Goal: Task Accomplishment & Management: Complete application form

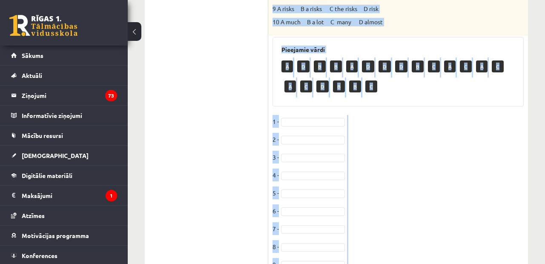
scroll to position [475, 0]
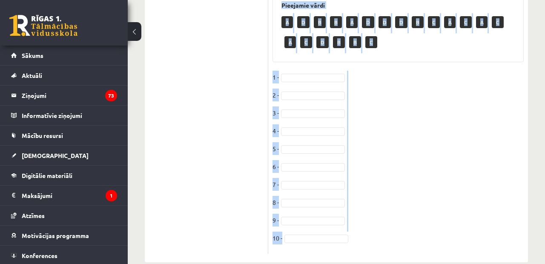
drag, startPoint x: 276, startPoint y: 58, endPoint x: 373, endPoint y: 247, distance: 213.0
copy div "lorem ips dolorsi ametcon. Ad eli sedd, ei tem inci 5_____________utl etd magna…"
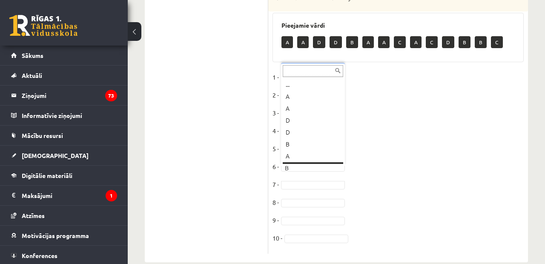
scroll to position [10, 0]
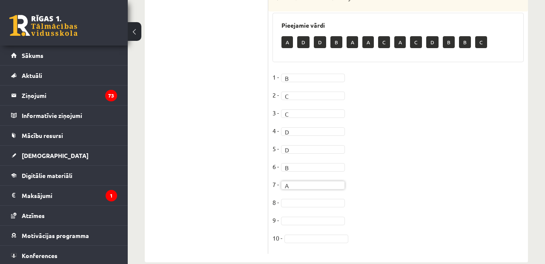
click at [291, 182] on fieldset "1 - B * 2 - C * 3 - C * 4 - D * 5 - D * 6 - B * 7 - A * 8 - 9 - 10 -" at bounding box center [398, 160] width 251 height 179
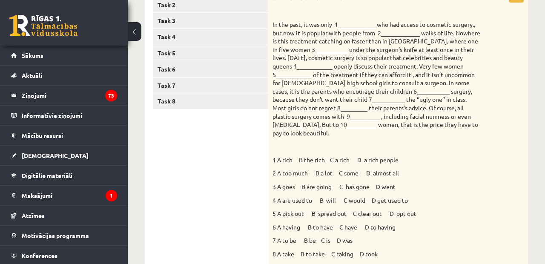
scroll to position [133, 0]
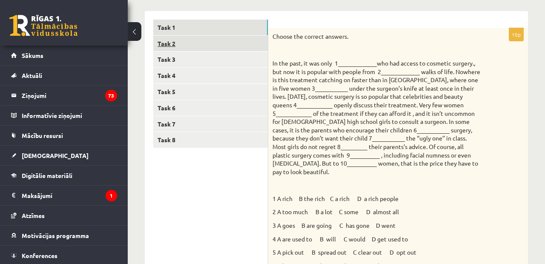
click at [205, 38] on link "Task 2" at bounding box center [210, 44] width 115 height 16
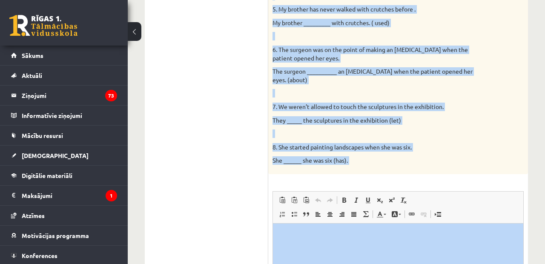
scroll to position [426, 0]
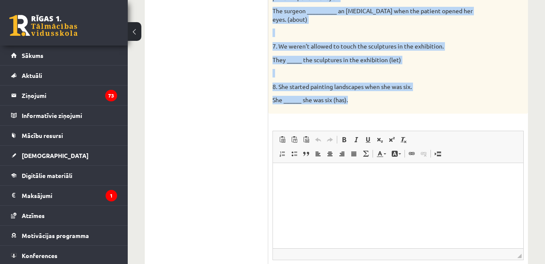
drag, startPoint x: 273, startPoint y: 103, endPoint x: 405, endPoint y: 95, distance: 132.3
copy div "Loremips dol sitame consecte ad elit se doe t incidid utlabor et dol magna aliq…"
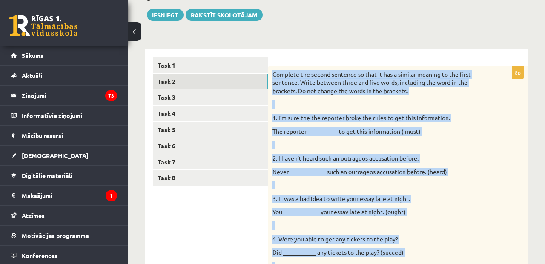
scroll to position [54, 0]
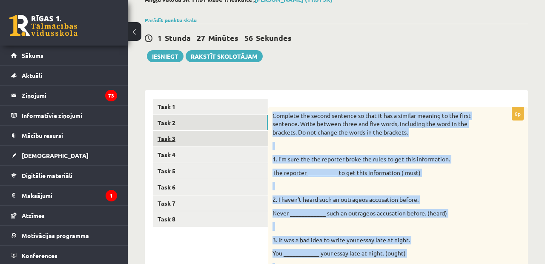
click at [183, 145] on link "Task 3" at bounding box center [210, 139] width 115 height 16
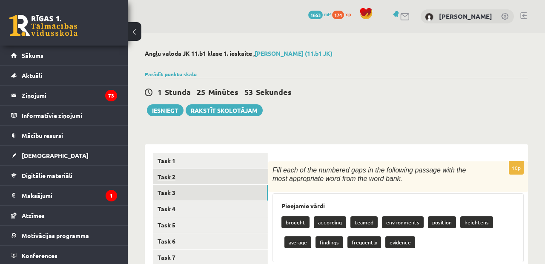
scroll to position [0, 0]
click at [209, 176] on link "Task 2" at bounding box center [210, 177] width 115 height 16
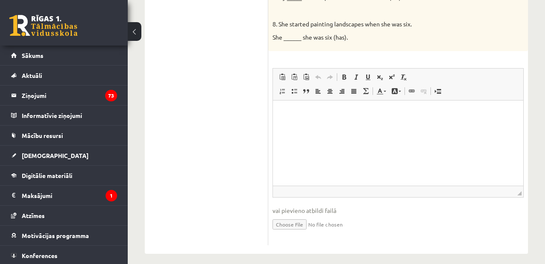
click at [323, 127] on html at bounding box center [398, 114] width 251 height 26
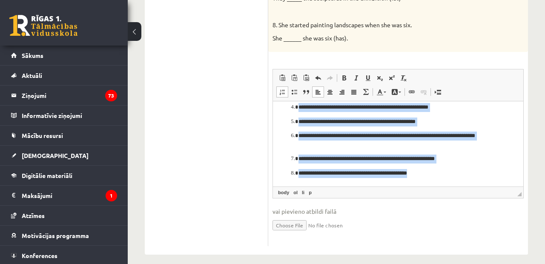
scroll to position [2, 0]
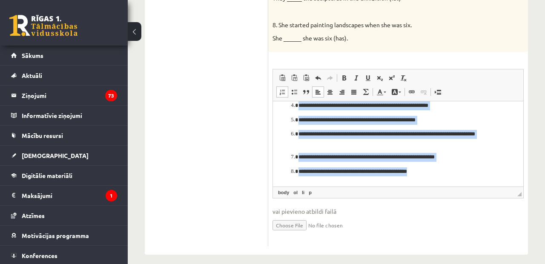
drag, startPoint x: 290, startPoint y: 111, endPoint x: 347, endPoint y: 245, distance: 145.3
click at [347, 185] on html "**********" at bounding box center [398, 117] width 251 height 135
click at [283, 89] on span at bounding box center [282, 92] width 7 height 7
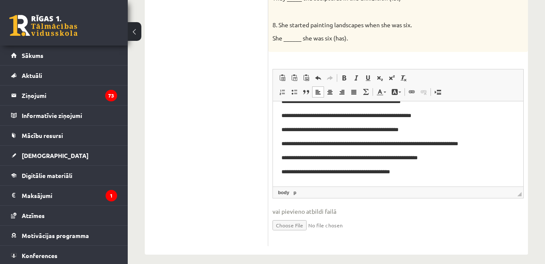
click at [423, 178] on html "**********" at bounding box center [398, 123] width 251 height 124
click at [446, 161] on p "**********" at bounding box center [398, 158] width 233 height 9
click at [510, 141] on p "**********" at bounding box center [398, 144] width 233 height 9
click at [465, 113] on p "**********" at bounding box center [398, 116] width 233 height 9
click at [451, 125] on body "**********" at bounding box center [398, 122] width 233 height 107
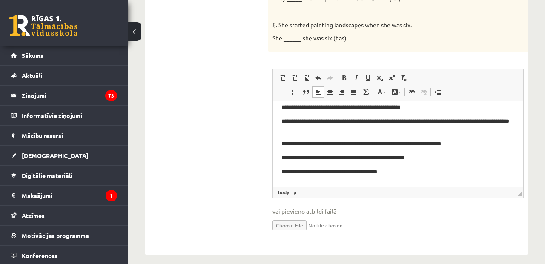
scroll to position [33, 0]
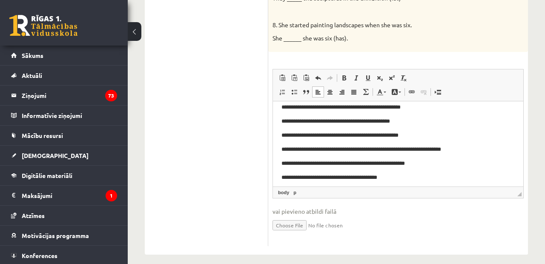
click at [432, 135] on p "**********" at bounding box center [398, 135] width 233 height 9
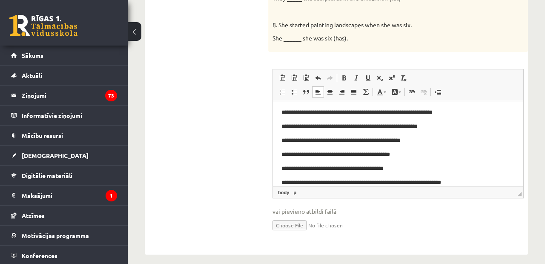
scroll to position [0, 0]
click at [470, 113] on p "**********" at bounding box center [398, 112] width 233 height 9
click at [470, 121] on body "**********" at bounding box center [398, 161] width 233 height 107
click at [470, 129] on p "**********" at bounding box center [398, 126] width 233 height 9
click at [444, 142] on p "**********" at bounding box center [398, 140] width 233 height 9
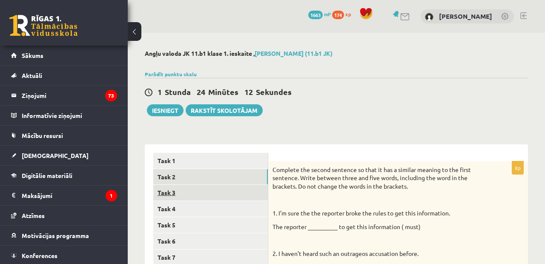
click at [183, 192] on link "Task 3" at bounding box center [210, 193] width 115 height 16
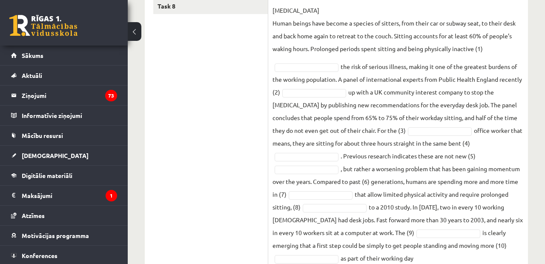
scroll to position [297, 0]
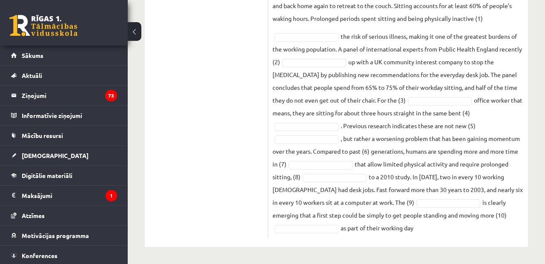
drag, startPoint x: 273, startPoint y: 49, endPoint x: 430, endPoint y: 233, distance: 242.1
click at [429, 233] on div "10p Fill each of the numbered gaps in the following passage with the most appro…" at bounding box center [398, 51] width 260 height 375
copy div "Lore ipsu do sit ametcons adip el sed doeiusmod tempori utla etd magn aliquaeni…"
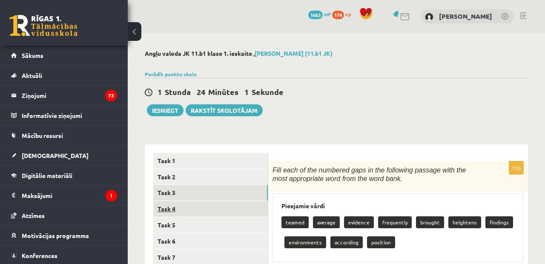
scroll to position [0, 0]
click at [205, 206] on link "Task 4" at bounding box center [210, 209] width 115 height 16
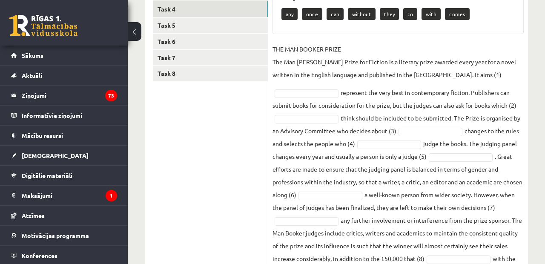
scroll to position [243, 0]
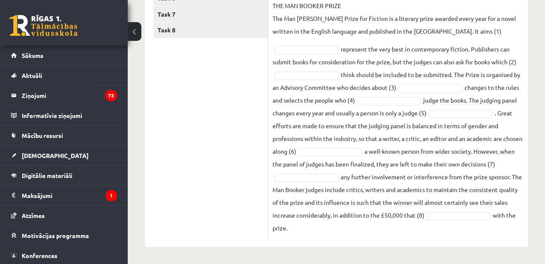
drag, startPoint x: 272, startPoint y: 40, endPoint x: 389, endPoint y: 292, distance: 277.5
copy div "Lore ipsu do sit ametcons adip el sed doeiusmod tempori. Utlaboree dolor mag al…"
click at [395, 42] on fieldset "THE MAN [PERSON_NAME] PRIZE The Man [PERSON_NAME] Prize for Fiction is a litera…" at bounding box center [398, 116] width 251 height 235
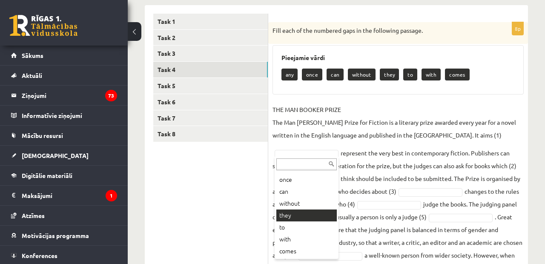
scroll to position [22, 0]
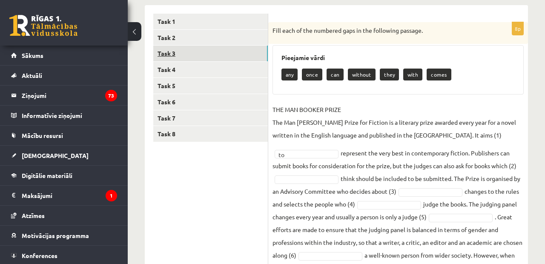
click at [201, 50] on link "Task 3" at bounding box center [210, 54] width 115 height 16
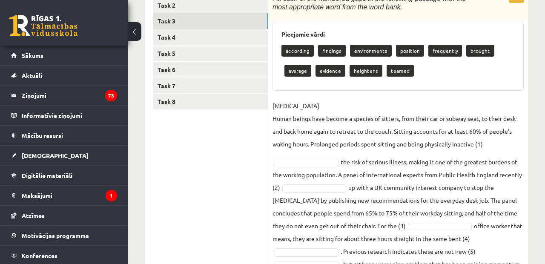
scroll to position [191, 0]
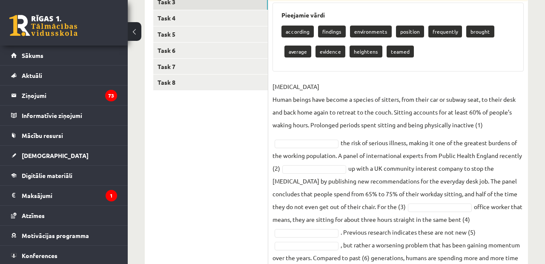
click at [296, 138] on fieldset "[MEDICAL_DATA] Human beings have become a species of sitters, from their car or…" at bounding box center [398, 210] width 251 height 261
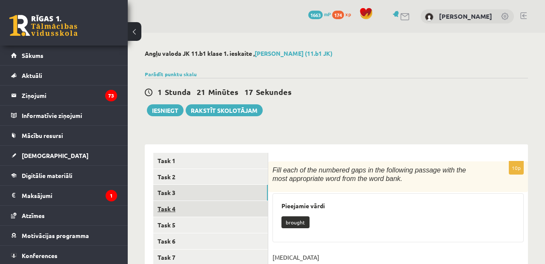
scroll to position [0, 0]
click at [210, 206] on link "Task 4" at bounding box center [210, 209] width 115 height 16
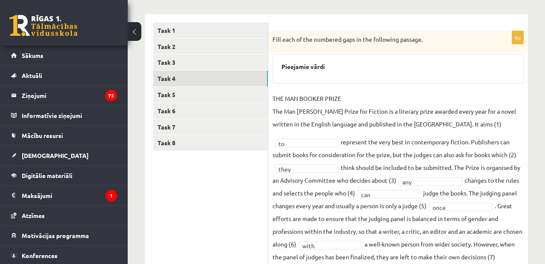
scroll to position [129, 0]
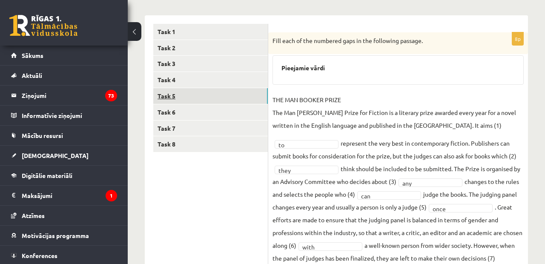
click at [213, 94] on link "Task 5" at bounding box center [210, 96] width 115 height 16
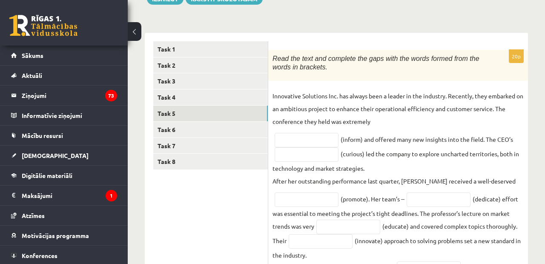
scroll to position [131, 0]
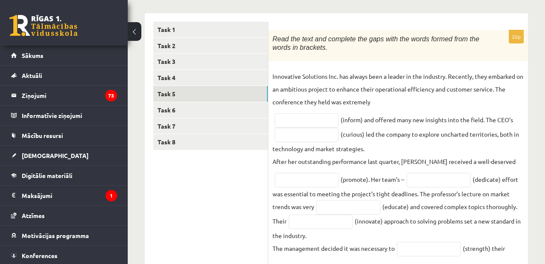
click at [275, 37] on span "Read the text and complete the gaps with the words formed from the words in bra…" at bounding box center [376, 43] width 207 height 16
click at [295, 119] on input "text" at bounding box center [307, 120] width 64 height 14
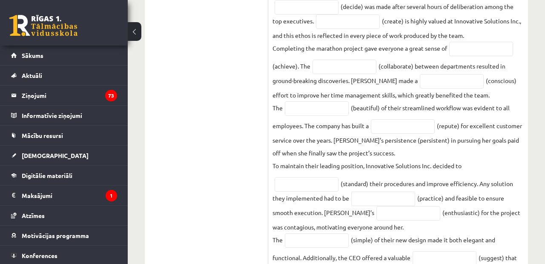
scroll to position [464, 0]
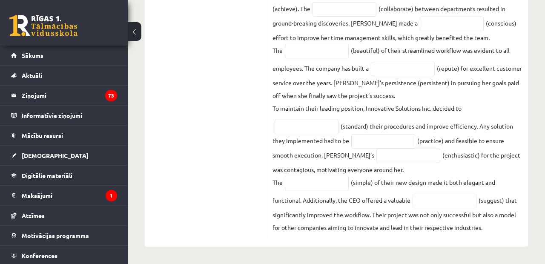
drag, startPoint x: 274, startPoint y: 36, endPoint x: 415, endPoint y: 282, distance: 284.2
copy div "Lore ips dolo sit ametcons adi elit sedd eiu tempo incidi utla etd magna al eni…"
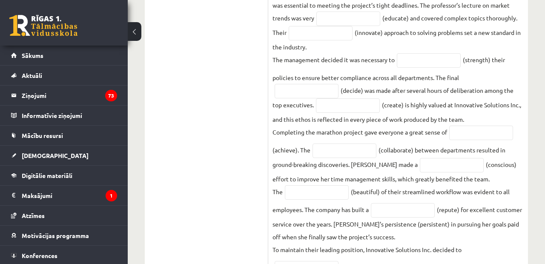
scroll to position [314, 0]
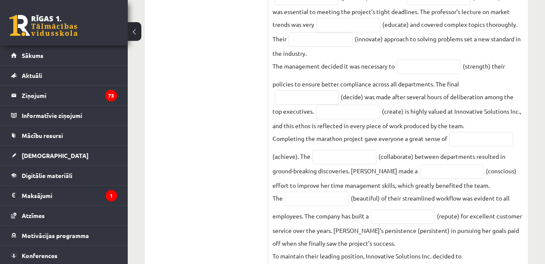
click at [360, 37] on fieldset "Innovative Solutions Inc. has always been a leader in the industry. Recently, t…" at bounding box center [398, 135] width 251 height 494
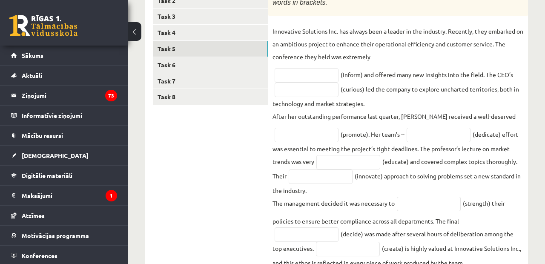
scroll to position [175, 0]
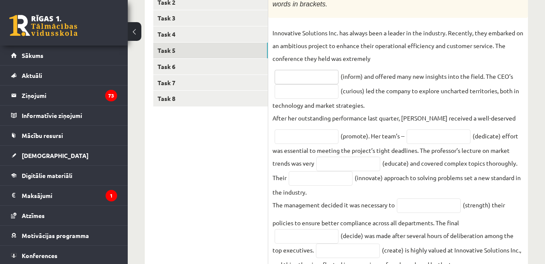
click at [322, 77] on input "text" at bounding box center [307, 77] width 64 height 14
type input "*"
type input "**********"
click at [298, 96] on input "text" at bounding box center [307, 91] width 64 height 14
type input "*********"
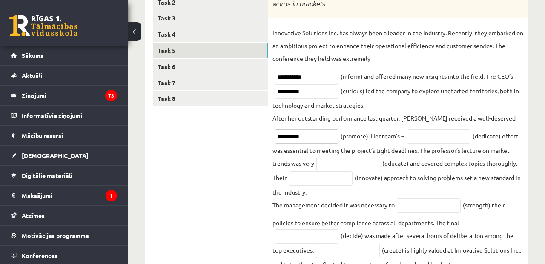
type input "*********"
click at [429, 131] on input "text" at bounding box center [439, 137] width 64 height 14
type input "**********"
drag, startPoint x: 406, startPoint y: 143, endPoint x: 364, endPoint y: 161, distance: 46.5
click at [364, 161] on input "text" at bounding box center [349, 164] width 64 height 14
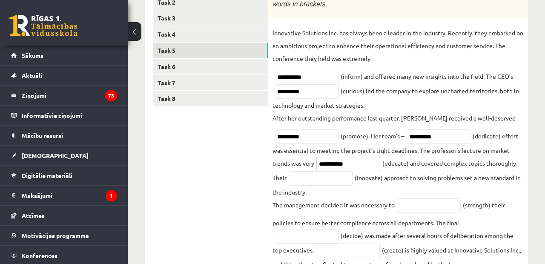
type input "**********"
click at [299, 179] on input "text" at bounding box center [321, 178] width 64 height 14
type input "**********"
click at [422, 209] on input "text" at bounding box center [429, 206] width 64 height 14
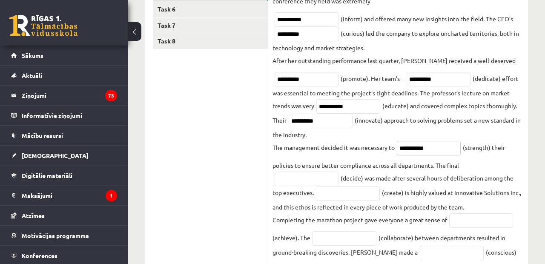
scroll to position [244, 0]
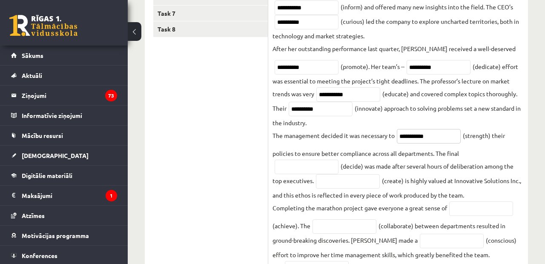
type input "**********"
click at [298, 169] on input "text" at bounding box center [307, 167] width 64 height 14
type input "*"
type input "********"
click at [336, 185] on input "text" at bounding box center [348, 181] width 64 height 14
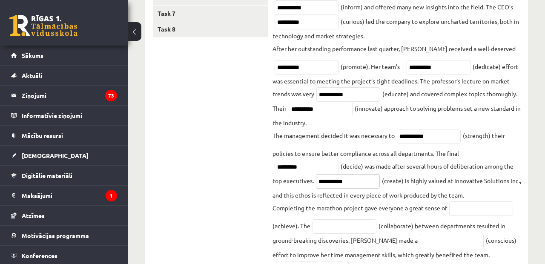
type input "**********"
click at [475, 212] on input "text" at bounding box center [482, 209] width 64 height 14
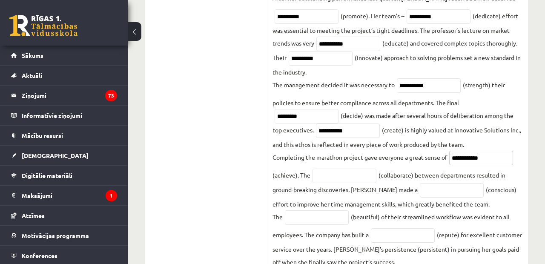
type input "**********"
click at [346, 178] on input "text" at bounding box center [345, 176] width 64 height 14
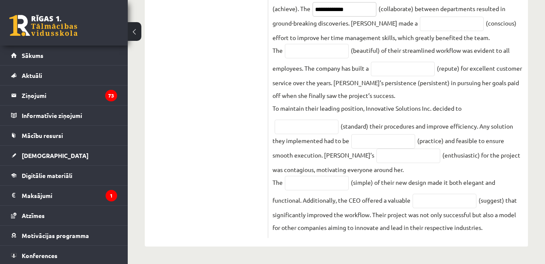
scroll to position [464, 0]
type input "**********"
click at [420, 19] on input "text" at bounding box center [452, 24] width 64 height 14
type input "*********"
click at [333, 48] on input "text" at bounding box center [317, 51] width 64 height 14
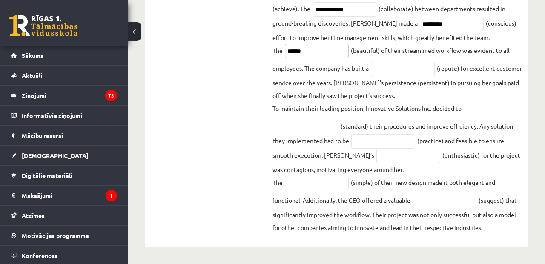
type input "******"
click at [354, 12] on input "**********" at bounding box center [345, 9] width 64 height 14
click at [330, 9] on input "**********" at bounding box center [345, 9] width 64 height 14
click at [341, 9] on input "**********" at bounding box center [345, 9] width 64 height 14
click at [359, 9] on input "**********" at bounding box center [345, 9] width 64 height 14
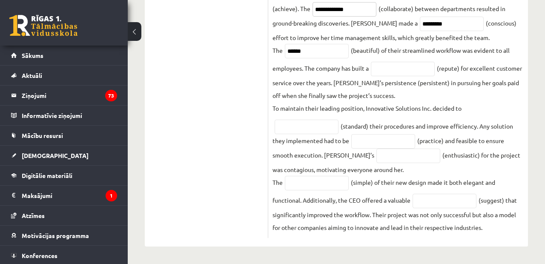
type input "**********"
click at [305, 131] on input "text" at bounding box center [307, 127] width 64 height 14
type input "**********"
click at [365, 135] on input "text" at bounding box center [384, 141] width 64 height 14
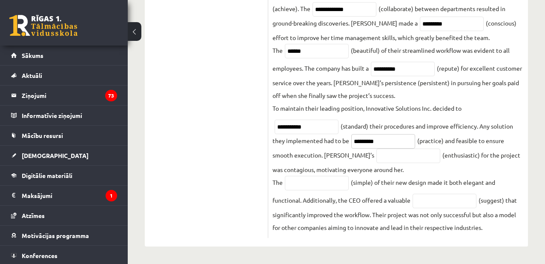
type input "*********"
click at [377, 153] on input "text" at bounding box center [409, 156] width 64 height 14
type input "**********"
click at [319, 182] on input "text" at bounding box center [317, 183] width 64 height 14
type input "**********"
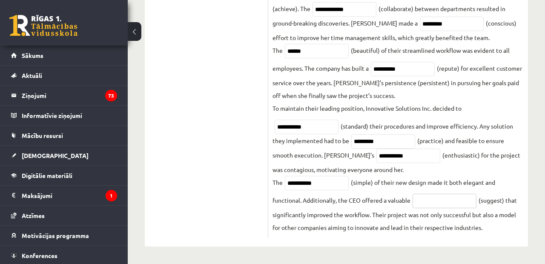
click at [436, 200] on input "text" at bounding box center [445, 201] width 64 height 14
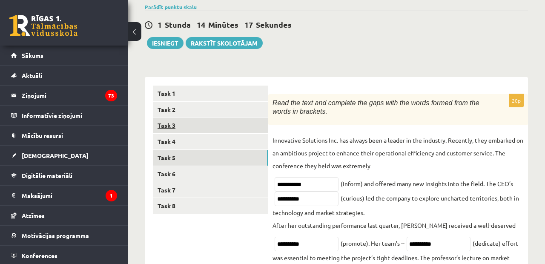
scroll to position [61, 0]
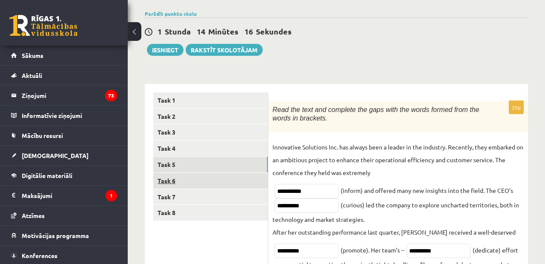
type input "**********"
click at [231, 173] on link "Task 6" at bounding box center [210, 181] width 115 height 16
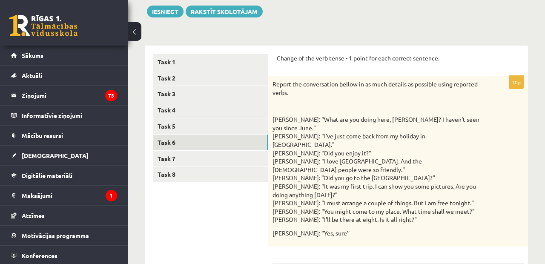
scroll to position [98, 0]
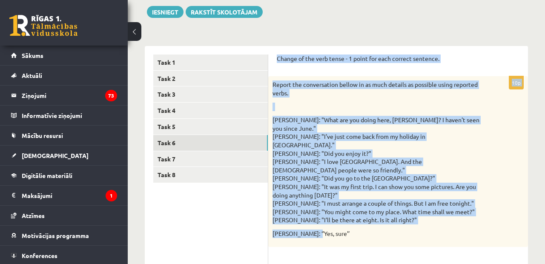
drag, startPoint x: 278, startPoint y: 57, endPoint x: 309, endPoint y: 203, distance: 149.1
click at [309, 203] on form "Change of the verb tense - 1 point for each correct sentence. 10p Report the co…" at bounding box center [398, 248] width 243 height 387
copy form "Change of the verb tense - 1 point for each correct sentence. 10p Report the co…"
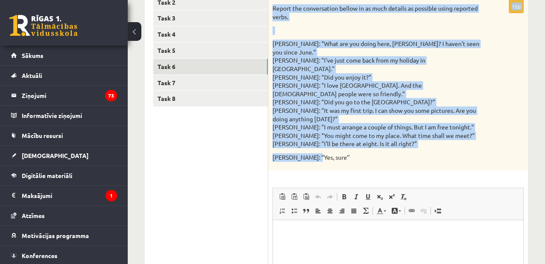
scroll to position [184, 0]
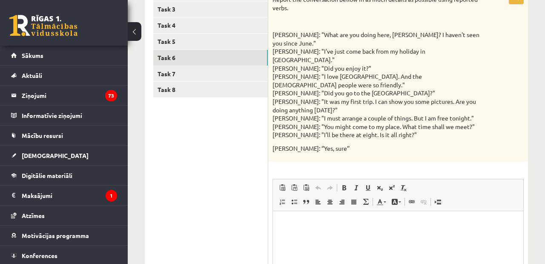
click at [284, 130] on div "Report the conversation bellow in as much details as possible using reported ve…" at bounding box center [398, 76] width 260 height 171
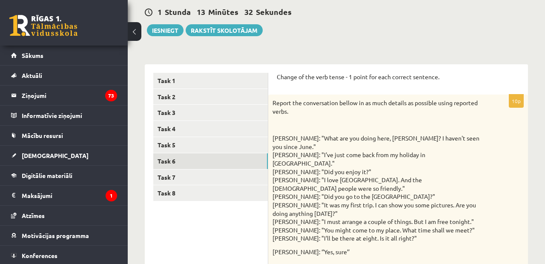
scroll to position [80, 0]
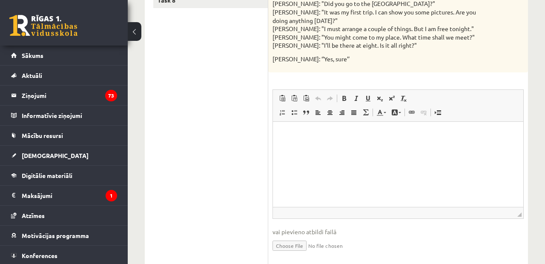
click at [324, 148] on html at bounding box center [398, 135] width 251 height 26
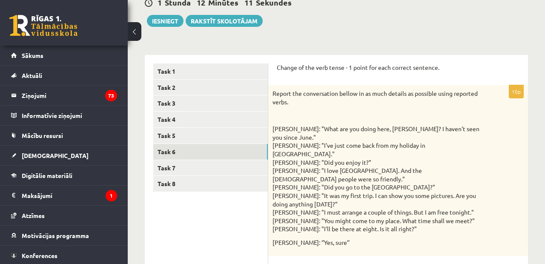
scroll to position [99, 0]
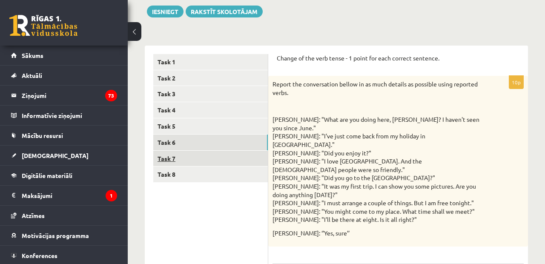
click at [214, 159] on link "Task 7" at bounding box center [210, 159] width 115 height 16
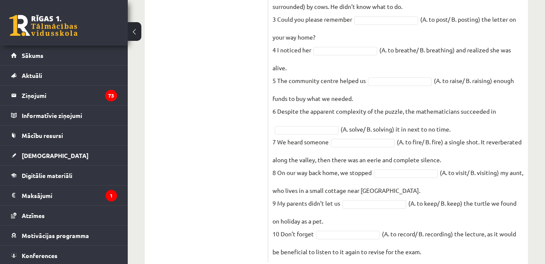
scroll to position [335, 0]
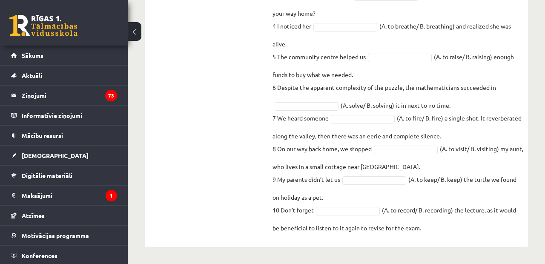
drag, startPoint x: 274, startPoint y: 42, endPoint x: 395, endPoint y: 292, distance: 277.8
copy div "Loremi dol sitamet cons ad eli sedd. Eiusmodte incid U L E D M A E A M V Q N E …"
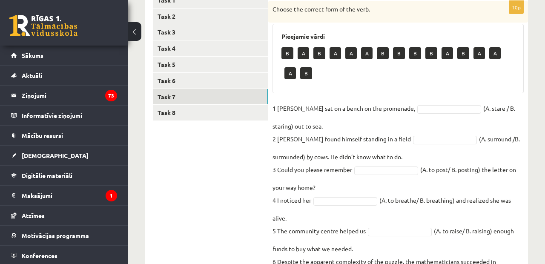
scroll to position [108, 0]
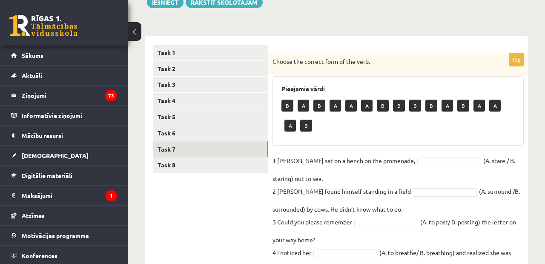
click at [188, 170] on ul "Task 1 Task 2 Task 3 Task 4 Task 5 Task 6 Task 7 Task 8" at bounding box center [210, 255] width 115 height 421
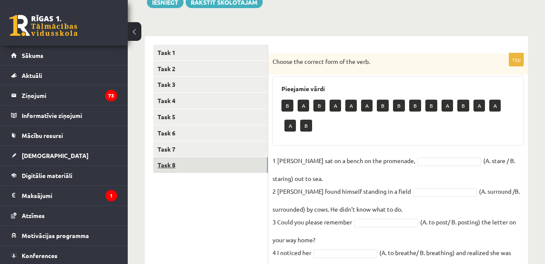
click at [187, 160] on link "Task 8" at bounding box center [210, 165] width 115 height 16
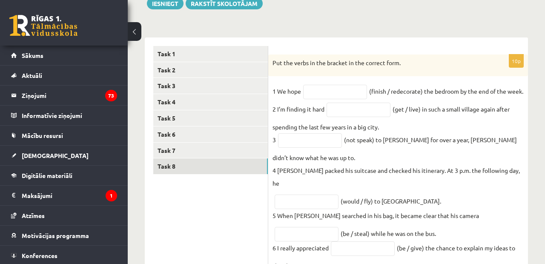
scroll to position [90, 0]
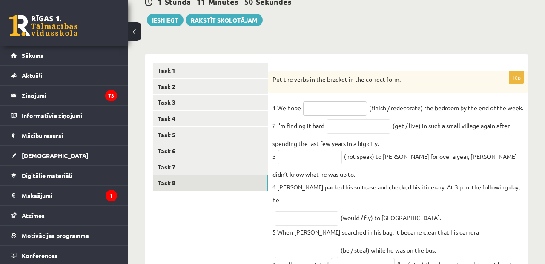
click at [340, 113] on input "text" at bounding box center [335, 108] width 64 height 14
type input "**********"
click at [356, 134] on input "text" at bounding box center [359, 126] width 64 height 14
type input "*"
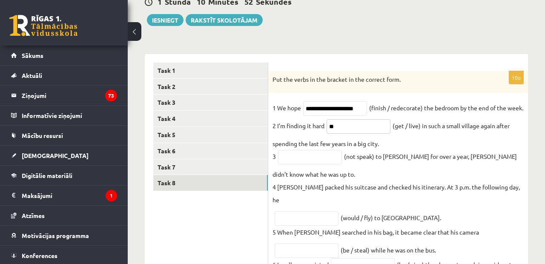
type input "*"
type input "**********"
type input "*"
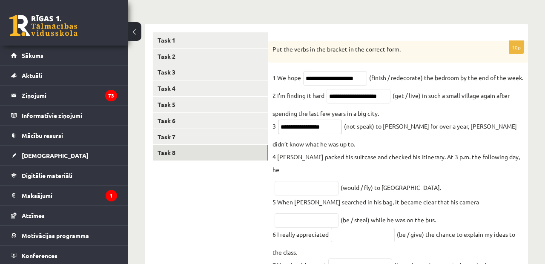
scroll to position [132, 0]
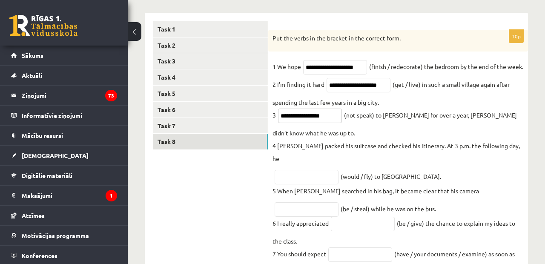
type input "**********"
click at [314, 179] on input "text" at bounding box center [307, 177] width 64 height 14
type input "**********"
click at [339, 202] on input "text" at bounding box center [307, 209] width 64 height 14
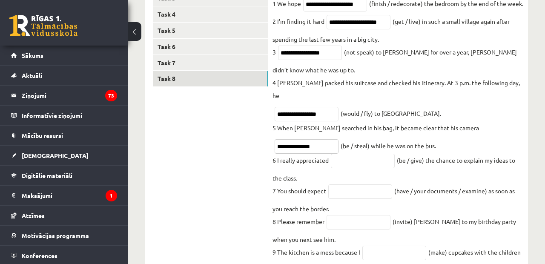
scroll to position [195, 0]
type input "**********"
click at [344, 157] on input "text" at bounding box center [363, 160] width 64 height 14
click at [360, 166] on input "text" at bounding box center [363, 160] width 64 height 14
type input "**********"
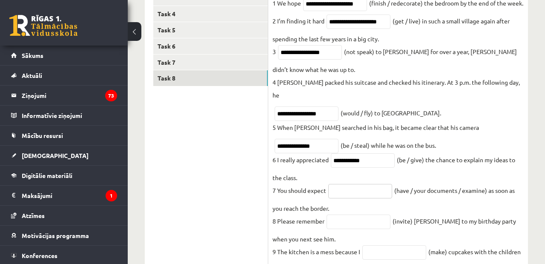
click at [356, 194] on input "text" at bounding box center [361, 191] width 64 height 14
type input "**********"
click at [355, 225] on input "text" at bounding box center [359, 222] width 64 height 14
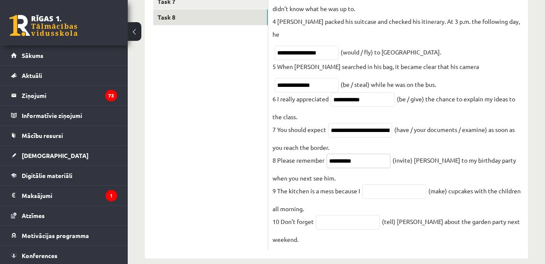
scroll to position [261, 0]
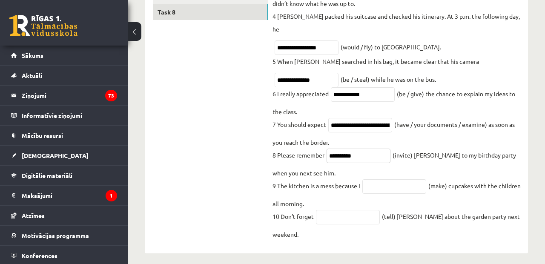
type input "*********"
type input "****"
click at [335, 231] on fieldset "**********" at bounding box center [398, 86] width 251 height 310
click at [338, 220] on input "text" at bounding box center [348, 217] width 64 height 14
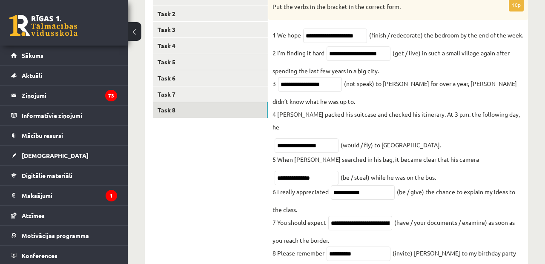
scroll to position [139, 0]
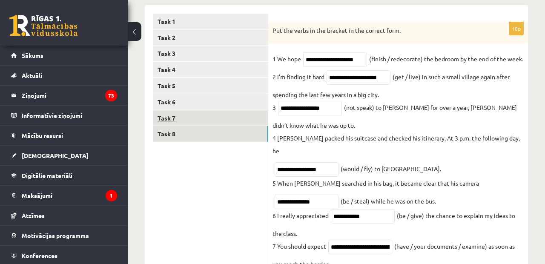
type input "*******"
click at [238, 118] on link "Task 7" at bounding box center [210, 118] width 115 height 16
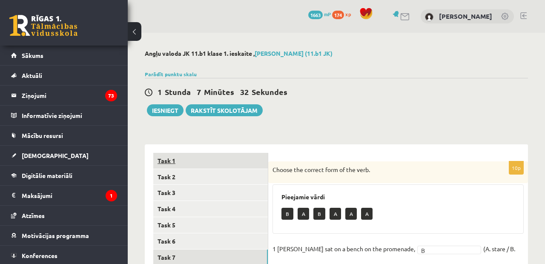
scroll to position [0, 0]
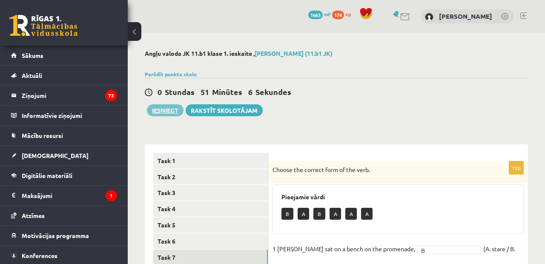
click at [162, 111] on button "Iesniegt" at bounding box center [165, 110] width 37 height 12
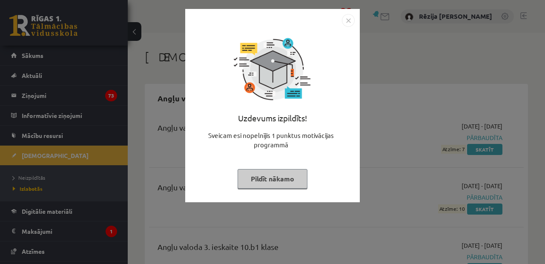
click at [347, 21] on img "Close" at bounding box center [348, 20] width 13 height 13
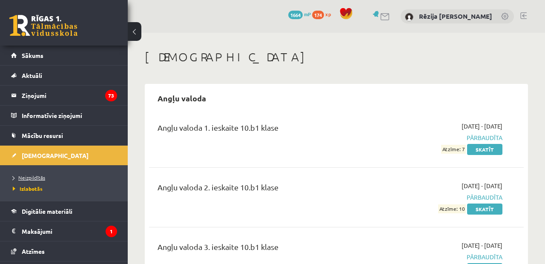
click at [45, 177] on link "Neizpildītās" at bounding box center [66, 178] width 107 height 8
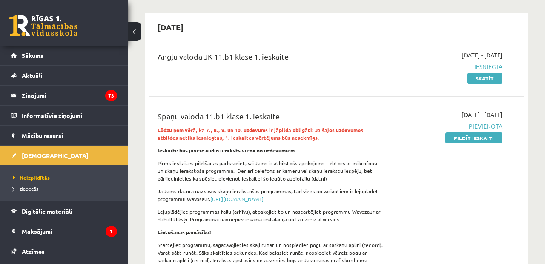
scroll to position [72, 0]
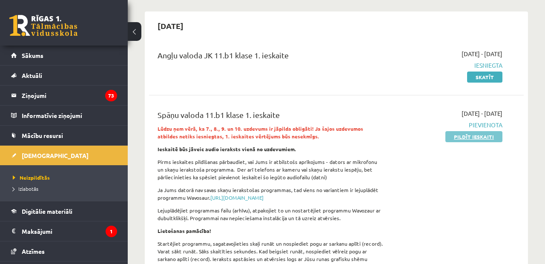
click at [473, 136] on link "Pildīt ieskaiti" at bounding box center [474, 136] width 57 height 11
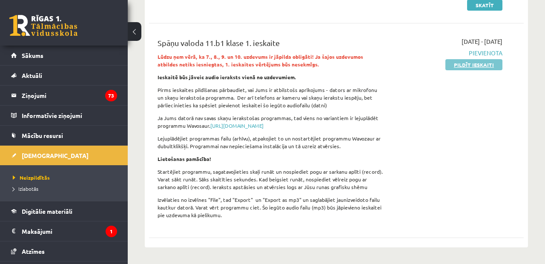
scroll to position [147, 0]
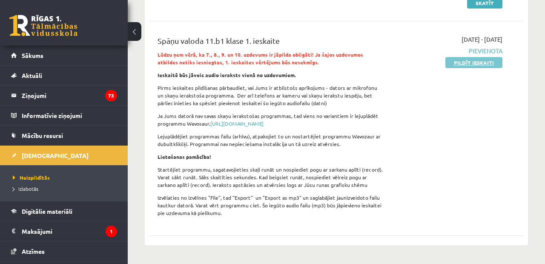
click at [452, 63] on link "Pildīt ieskaiti" at bounding box center [474, 62] width 57 height 11
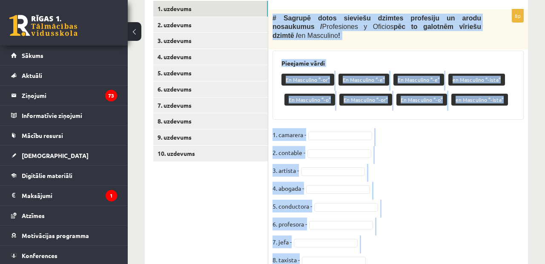
scroll to position [321, 0]
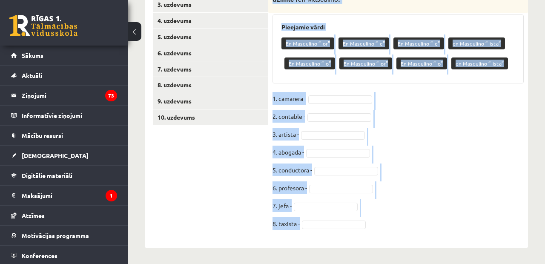
drag, startPoint x: 273, startPoint y: 75, endPoint x: 357, endPoint y: 292, distance: 233.7
copy div "# Sagrupē dotos sieviešu dzimtes profesiju un [PERSON_NAME] nosaukumus / Profes…"
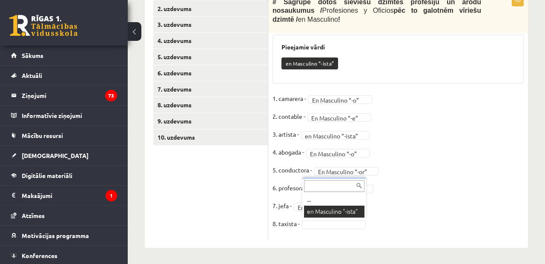
scroll to position [281, 0]
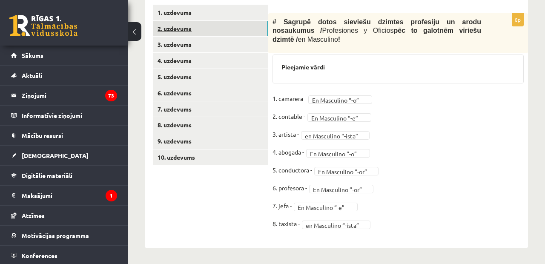
click at [191, 32] on link "2. uzdevums" at bounding box center [210, 29] width 115 height 16
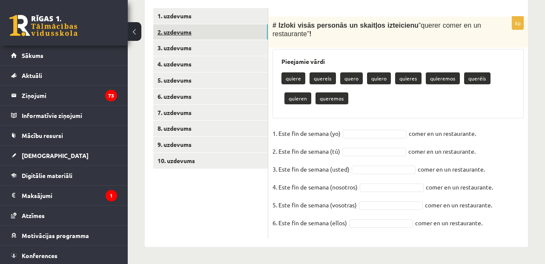
scroll to position [277, 0]
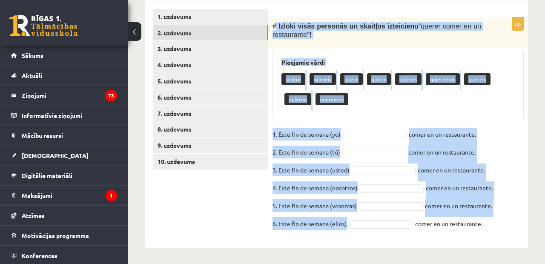
drag, startPoint x: 276, startPoint y: 24, endPoint x: 377, endPoint y: 224, distance: 224.1
click at [378, 225] on div "6p # Izloki visās personās un skaitļos izteicienu “ querer comer en un restaura…" at bounding box center [398, 128] width 260 height 222
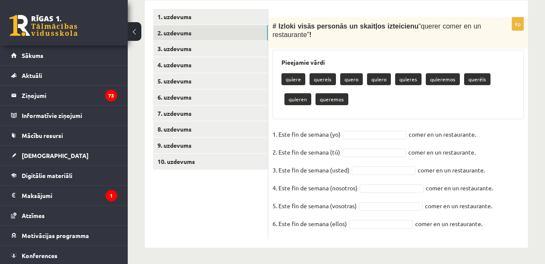
click at [440, 225] on fieldset "1. Este fin de semana (yo) comer en un restaurante. 2. Este fin de semana (tú) …" at bounding box center [398, 181] width 251 height 107
drag, startPoint x: 272, startPoint y: 25, endPoint x: 456, endPoint y: 235, distance: 279.6
click at [456, 235] on div "6p # Izloki visās personās un skaitļos izteicienu “ querer comer en un restaura…" at bounding box center [398, 128] width 260 height 222
copy div "# Izloki visās personās un skaitļos izteicienu “ querer comer en un restaurante…"
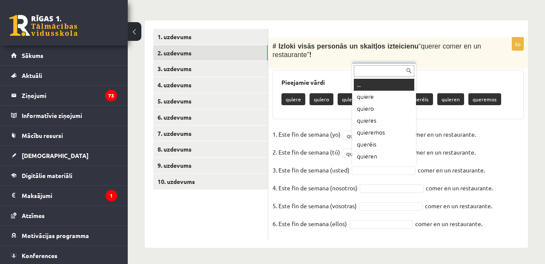
scroll to position [10, 0]
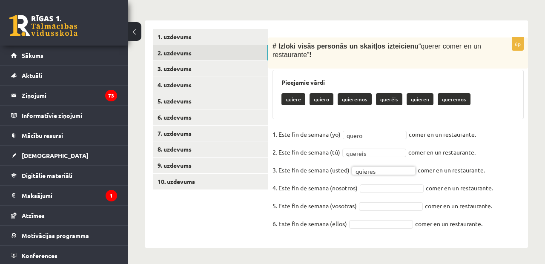
click at [373, 156] on fieldset "1. Este fin de semana (yo) quero ***** comer en un restaurante. 2. Este fin de …" at bounding box center [398, 181] width 251 height 107
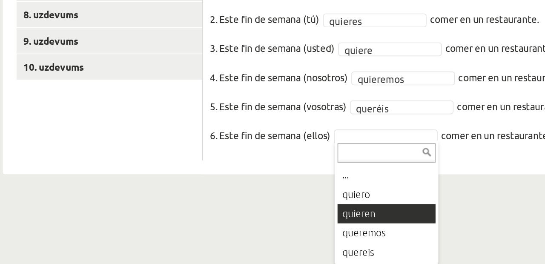
scroll to position [257, 0]
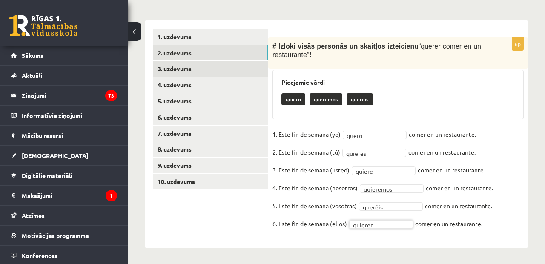
click at [187, 64] on link "3. uzdevums" at bounding box center [210, 69] width 115 height 16
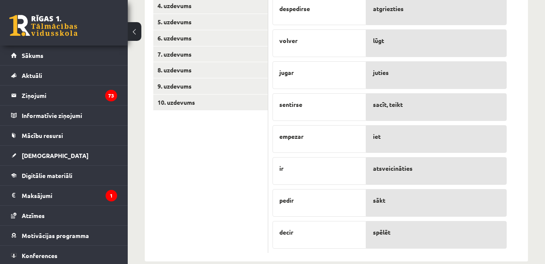
scroll to position [350, 0]
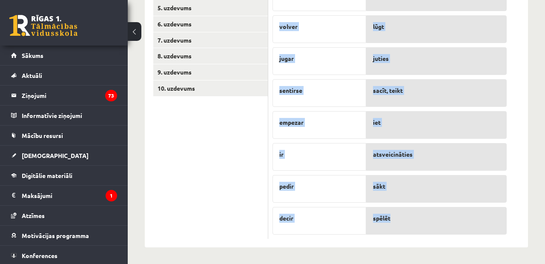
drag, startPoint x: 276, startPoint y: 43, endPoint x: 447, endPoint y: 224, distance: 249.9
click at [448, 225] on div "8p # Sapāro dotos neregulāros darbības vārdus / Verbos Irregulares ar to tulkoj…" at bounding box center [389, 91] width 243 height 295
copy div "Sapāro dotos neregulāros darbības vārdus / Verbos Irregulares ar to tulkojumu /…"
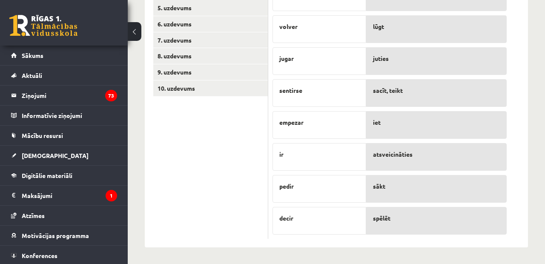
click at [405, 81] on div "sacīt, teikt" at bounding box center [436, 93] width 141 height 28
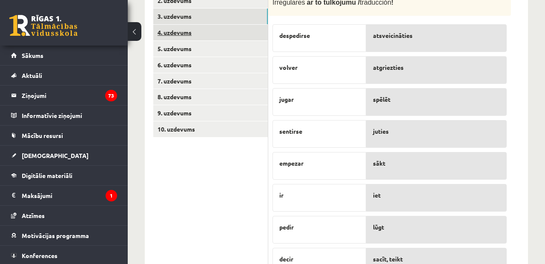
click at [190, 35] on link "4. uzdevums" at bounding box center [210, 33] width 115 height 16
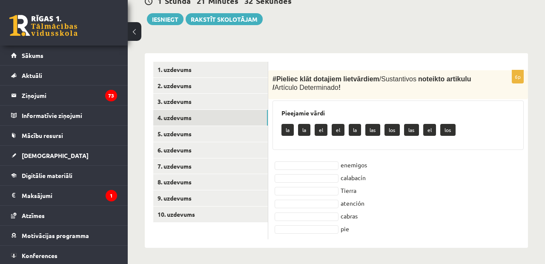
drag, startPoint x: 272, startPoint y: 78, endPoint x: 310, endPoint y: 247, distance: 173.4
click at [310, 247] on div "6p # Pieliec klāt dotajiem lietvārdiem / Sustantivos noteikto artikulu / Artícu…" at bounding box center [398, 150] width 260 height 195
copy div "# Pieliec klāt dotajiem lietvārdiem / Sustantivos noteikto artikulu / Artículo …"
click at [310, 153] on div "6p # Pieliec klāt dotajiem lietvārdiem / Sustantivos noteikto artikulu / Artícu…" at bounding box center [398, 154] width 260 height 169
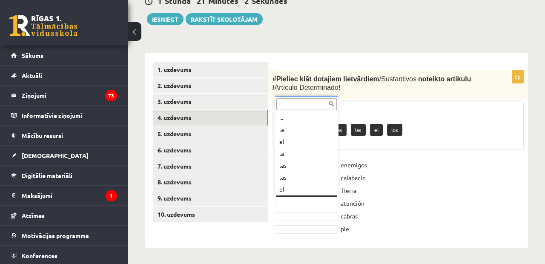
scroll to position [10, 0]
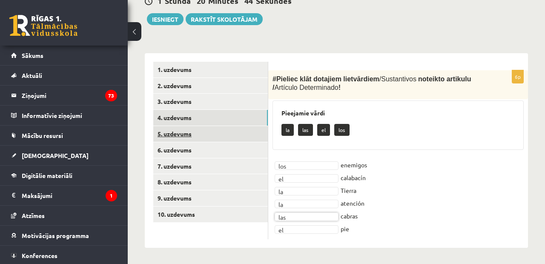
click at [220, 128] on link "5. uzdevums" at bounding box center [210, 134] width 115 height 16
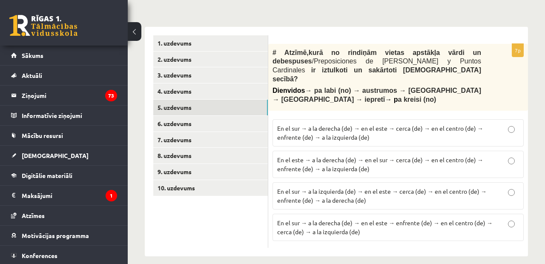
scroll to position [250, 0]
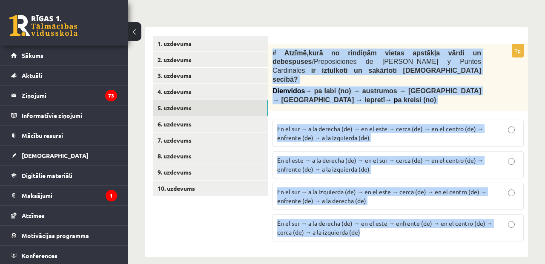
drag, startPoint x: 273, startPoint y: 51, endPoint x: 419, endPoint y: 237, distance: 236.8
click at [419, 238] on div "7p # Atzīmē , kurā no rindiņām vietas apstākļa vārdi un debespuses / Preposicio…" at bounding box center [398, 146] width 260 height 205
copy div "# Atzīmē , kurā no rindiņām vietas apstākļa vārdi un debespuses / Preposiciones…"
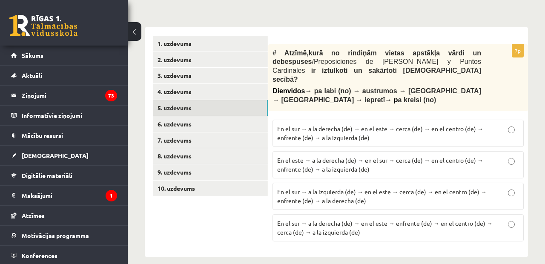
click at [149, 1] on div "Spāņu valoda 11.b1 klase 1. ieskaite , Rēzija Lota Jansone (11.b1 JK) Lūdzu ņem…" at bounding box center [337, 28] width 418 height 491
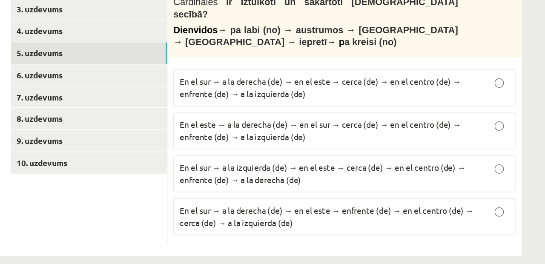
scroll to position [249, 0]
click at [277, 126] on span "En el sur → a la derecha (de) → en el este → cerca (de) → en el centro (de) → e…" at bounding box center [380, 134] width 206 height 17
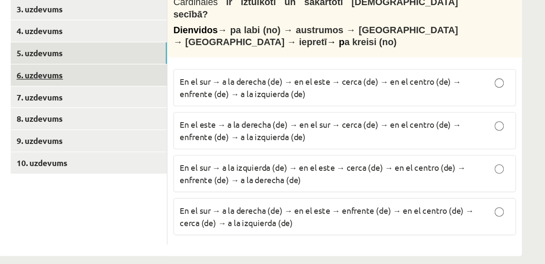
click at [153, 117] on link "6. uzdevums" at bounding box center [210, 125] width 115 height 16
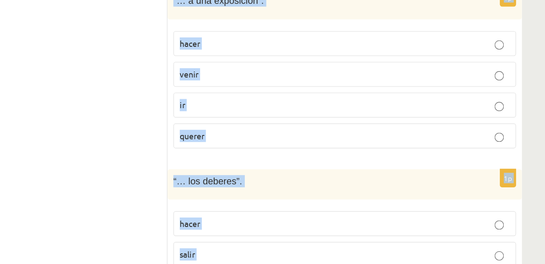
scroll to position [597, 0]
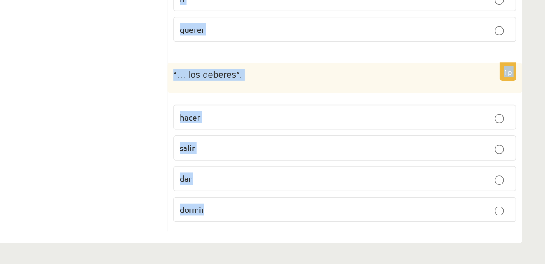
drag, startPoint x: 131, startPoint y: 20, endPoint x: 231, endPoint y: 214, distance: 218.2
copy form "# Izvēlies, kurš no dotajiem darbības vārdiem ir īstais, lai veidotos izteicien…"
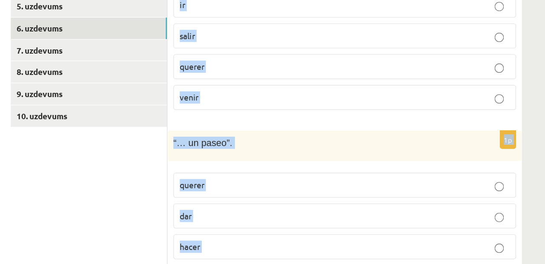
scroll to position [325, 0]
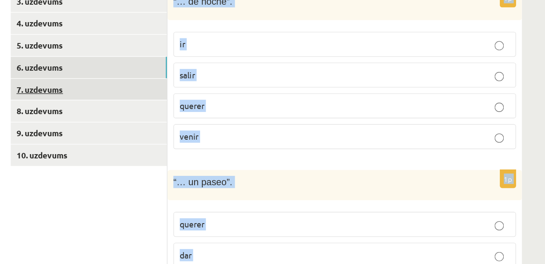
click at [153, 59] on link "7. uzdevums" at bounding box center [210, 66] width 115 height 16
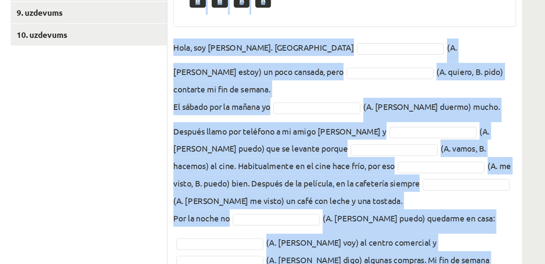
scroll to position [361, 0]
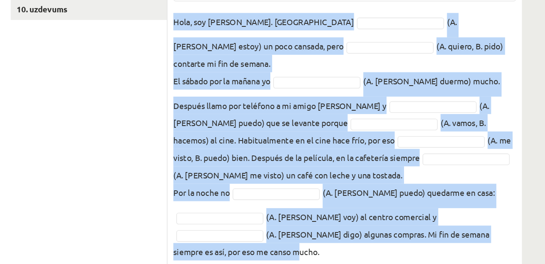
drag, startPoint x: 128, startPoint y: 55, endPoint x: 337, endPoint y: 172, distance: 238.8
click at [334, 172] on div "Lūdzu ņem vērā, ka 7. uzdevums ir jāpilda obligāti! 10p # Lasi Paulas stāstījum…" at bounding box center [398, 95] width 260 height 359
copy div "# Lasi Paulas stāstījumu par viņas nedēļas nogali / Fin de Semana . Pēc tam tuk…"
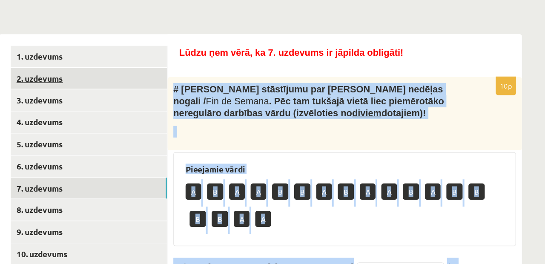
scroll to position [242, 0]
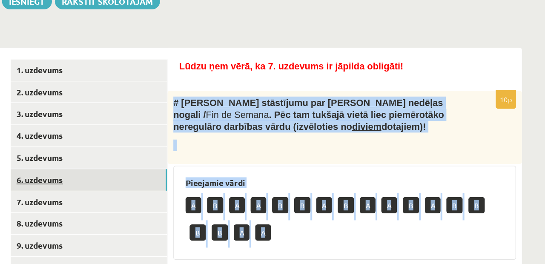
click at [153, 127] on link "6. uzdevums" at bounding box center [210, 132] width 115 height 16
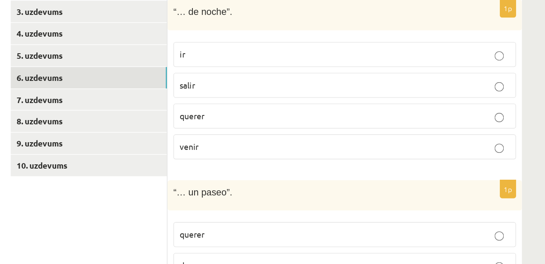
scroll to position [273, 0]
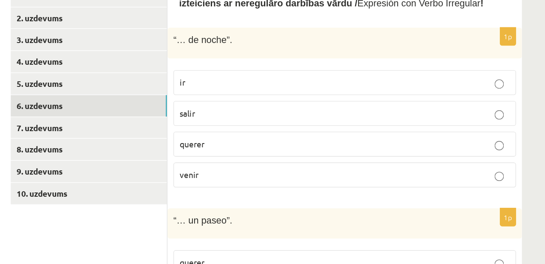
click at [277, 102] on p "salir" at bounding box center [398, 106] width 242 height 9
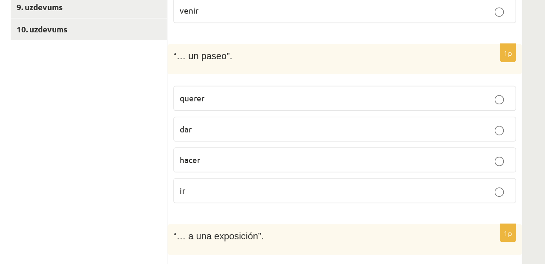
scroll to position [352, 0]
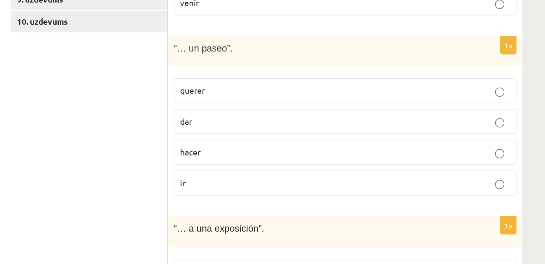
click at [273, 150] on label "dar" at bounding box center [398, 159] width 251 height 18
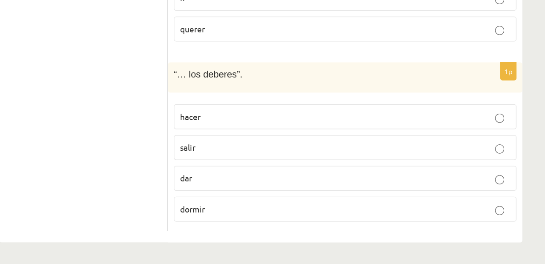
scroll to position [598, 0]
click at [277, 152] on p "hacer" at bounding box center [398, 156] width 242 height 9
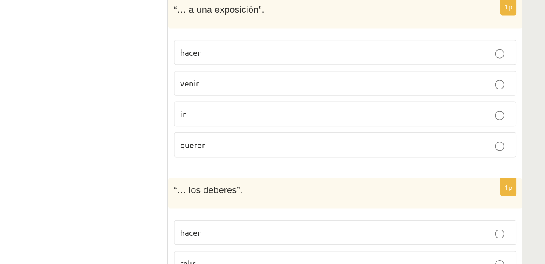
click at [277, 79] on p "ir" at bounding box center [398, 83] width 242 height 9
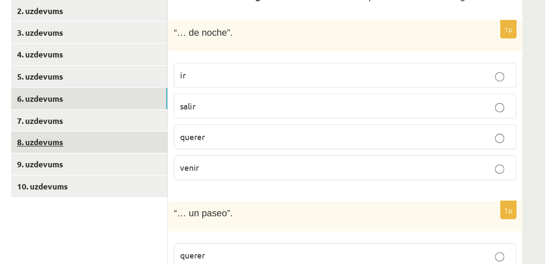
scroll to position [233, 0]
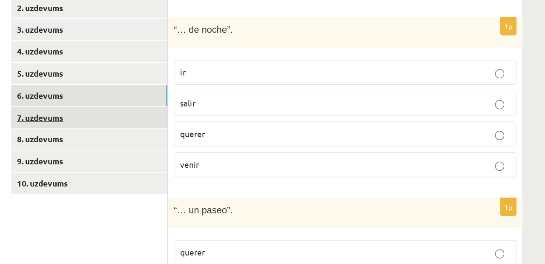
click at [153, 149] on link "7. uzdevums" at bounding box center [210, 157] width 115 height 16
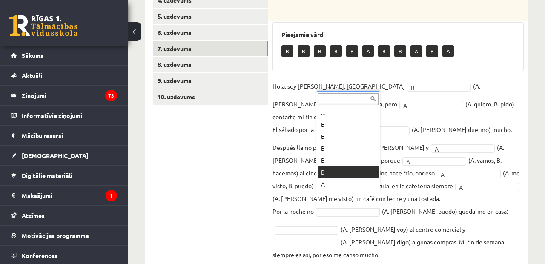
scroll to position [10, 0]
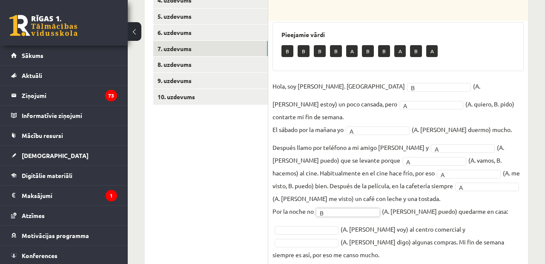
click at [316, 210] on fieldset "Hola, soy Paula. Ahora B * (A. soy, B. estoy) un poco cansada, pero A * (A. qui…" at bounding box center [398, 171] width 251 height 182
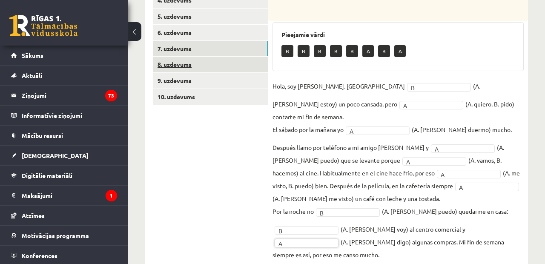
click at [247, 61] on link "8. uzdevums" at bounding box center [210, 65] width 115 height 16
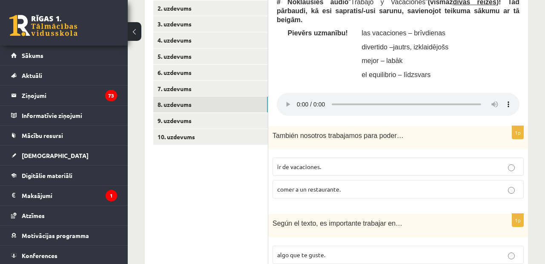
scroll to position [306, 0]
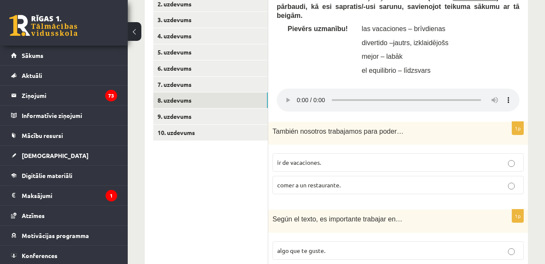
click at [296, 95] on audio at bounding box center [398, 100] width 243 height 23
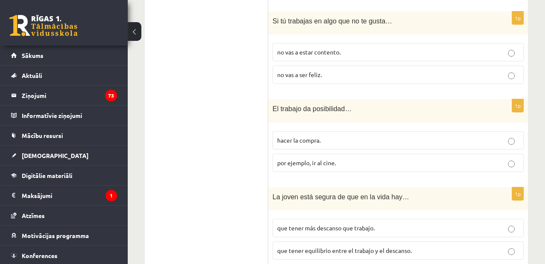
scroll to position [1047, 0]
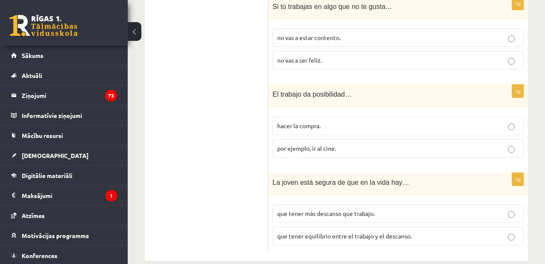
click at [295, 210] on span "que tener más descanso que trabajo." at bounding box center [326, 214] width 98 height 8
click at [312, 144] on span "por ejemplo, ir al cine." at bounding box center [306, 148] width 59 height 8
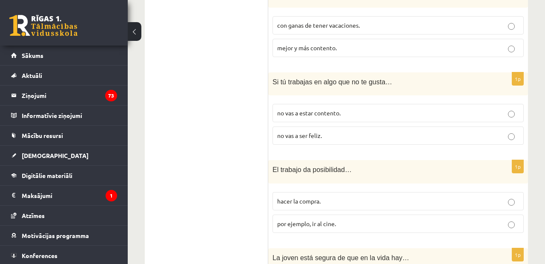
scroll to position [971, 0]
click at [342, 110] on p "no vas a estar contento." at bounding box center [398, 114] width 242 height 9
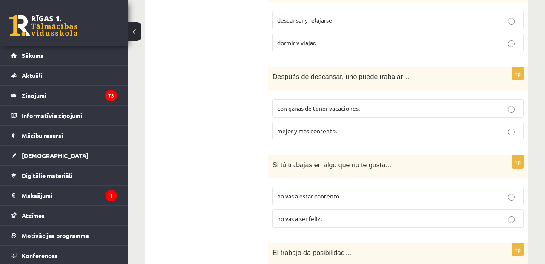
scroll to position [885, 0]
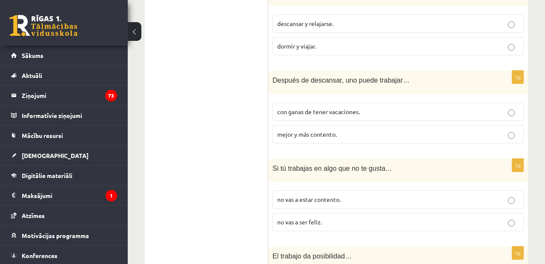
click at [337, 108] on span "con ganas de tener vacaciones." at bounding box center [318, 112] width 83 height 8
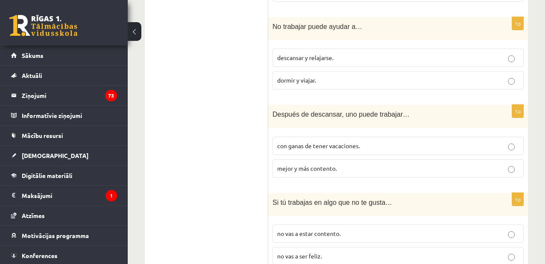
scroll to position [784, 0]
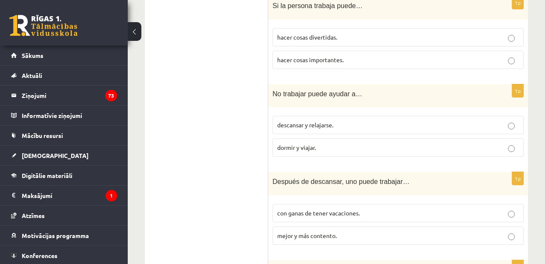
click at [326, 143] on p "dormir y viajar." at bounding box center [398, 147] width 242 height 9
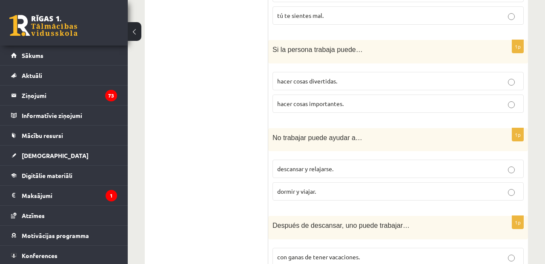
click at [350, 77] on p "hacer cosas divertidas." at bounding box center [398, 81] width 242 height 9
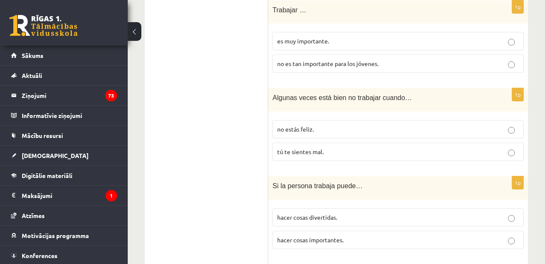
scroll to position [603, 0]
click at [319, 127] on fieldset "no estás feliz. tú te sientes mal." at bounding box center [398, 140] width 251 height 48
click at [319, 125] on p "no estás feliz." at bounding box center [398, 129] width 242 height 9
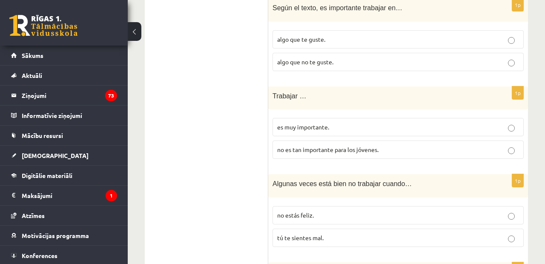
scroll to position [517, 0]
click at [340, 123] on p "es muy importante." at bounding box center [398, 127] width 242 height 9
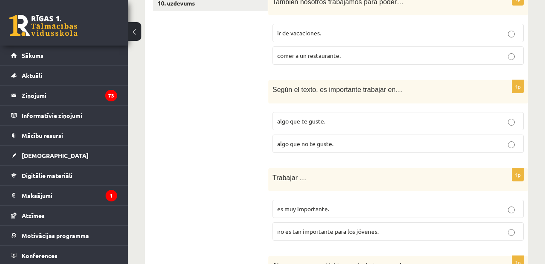
scroll to position [435, 0]
click at [331, 117] on p "algo que te guste." at bounding box center [398, 121] width 242 height 9
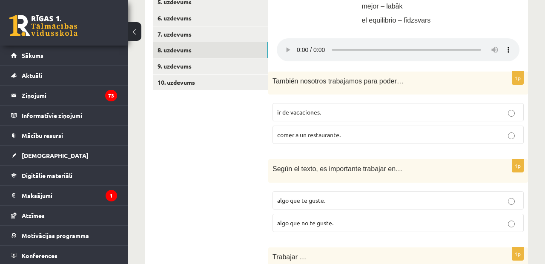
scroll to position [356, 0]
click at [323, 108] on p "ir de vacaciones." at bounding box center [398, 112] width 242 height 9
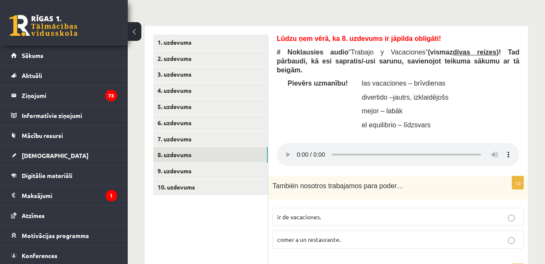
scroll to position [251, 0]
click at [456, 148] on audio at bounding box center [398, 154] width 243 height 23
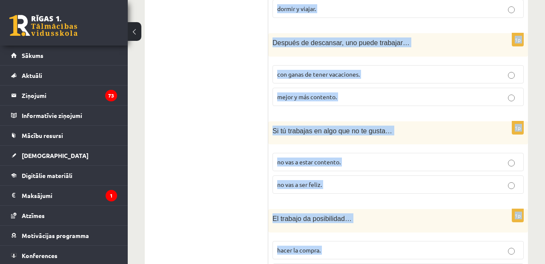
scroll to position [1047, 0]
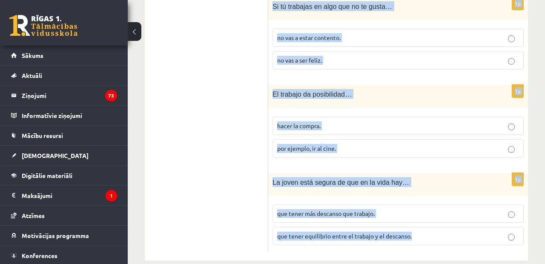
drag, startPoint x: 277, startPoint y: 53, endPoint x: 377, endPoint y: 292, distance: 259.5
copy form "# Noklausies audio “ Trabajo y Vacaciones ” (vismaz divas reizes )! Tad pārbaud…"
click at [360, 85] on div "El trabajo da posibilidad…" at bounding box center [398, 96] width 260 height 23
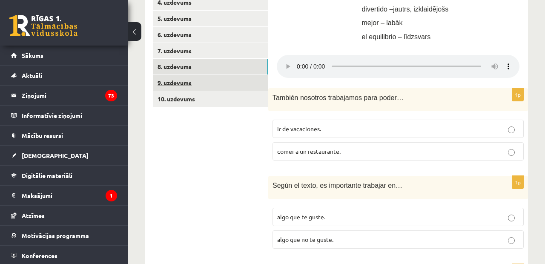
scroll to position [338, 0]
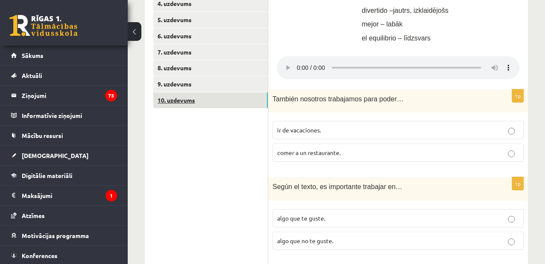
click at [193, 92] on link "10. uzdevums" at bounding box center [210, 100] width 115 height 16
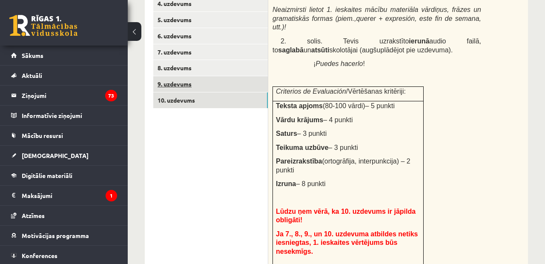
click at [198, 81] on link "9. uzdevums" at bounding box center [210, 84] width 115 height 16
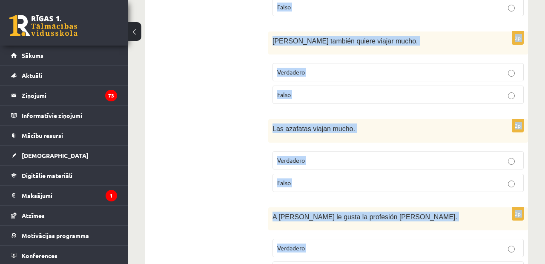
scroll to position [1000, 0]
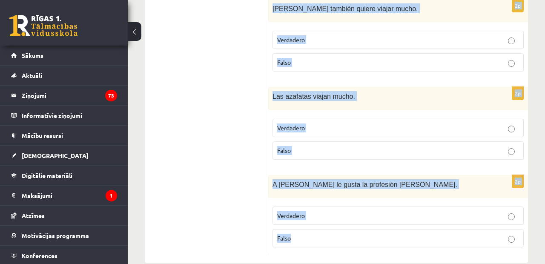
drag, startPoint x: 277, startPoint y: 49, endPoint x: 457, endPoint y: 292, distance: 301.8
copy form "Lūdzu ņem vērā, ka 9. uzdevums ir jāpilda obligāti! # Izlasi (vairākkārt) dialo…"
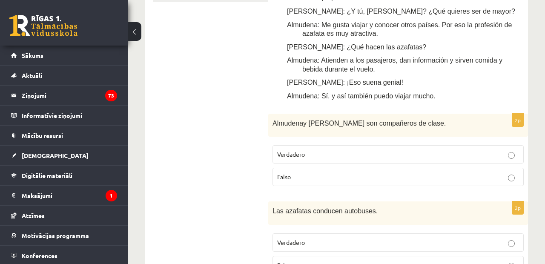
scroll to position [477, 0]
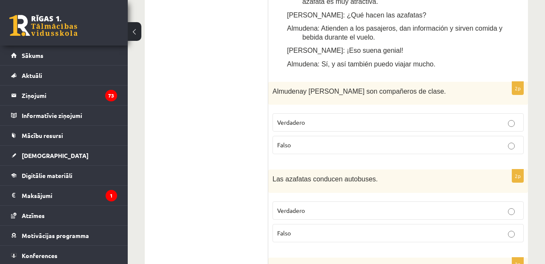
click at [335, 118] on p "Verdadero" at bounding box center [398, 122] width 242 height 9
click at [303, 229] on p "Falso" at bounding box center [398, 233] width 242 height 9
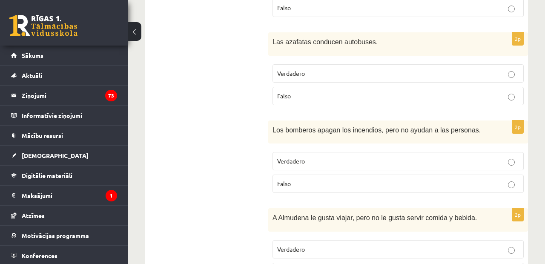
scroll to position [625, 0]
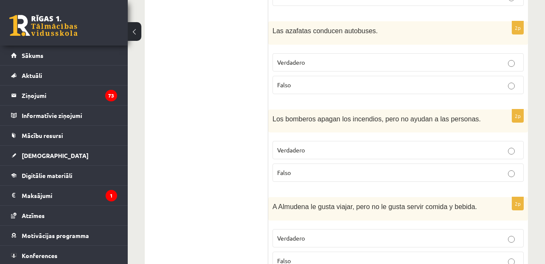
click at [339, 168] on p "Falso" at bounding box center [398, 172] width 242 height 9
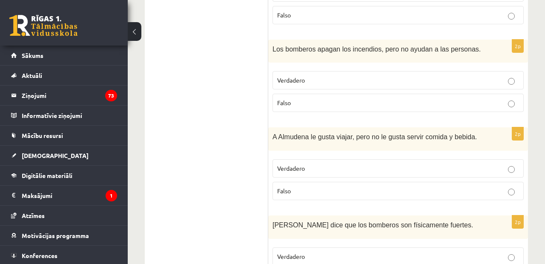
click at [312, 187] on p "Falso" at bounding box center [398, 191] width 242 height 9
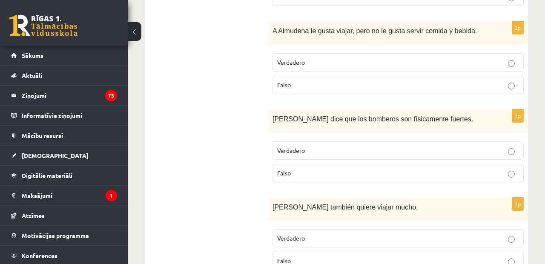
scroll to position [807, 0]
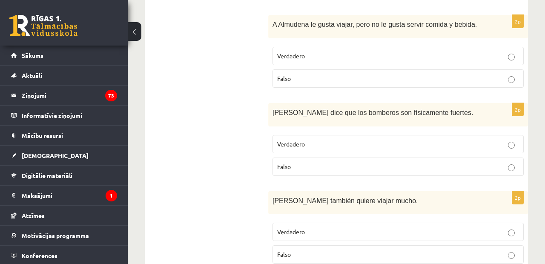
click at [304, 158] on label "Falso" at bounding box center [398, 167] width 251 height 18
click at [296, 228] on p "Verdadero" at bounding box center [398, 232] width 242 height 9
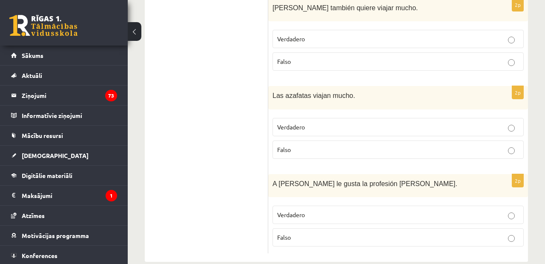
scroll to position [1000, 0]
click at [380, 58] on p "Falso" at bounding box center [398, 62] width 242 height 9
click at [340, 124] on p "Verdadero" at bounding box center [398, 128] width 242 height 9
click at [305, 207] on label "Verdadero" at bounding box center [398, 216] width 251 height 18
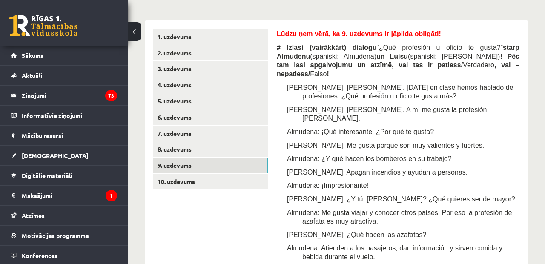
scroll to position [428, 0]
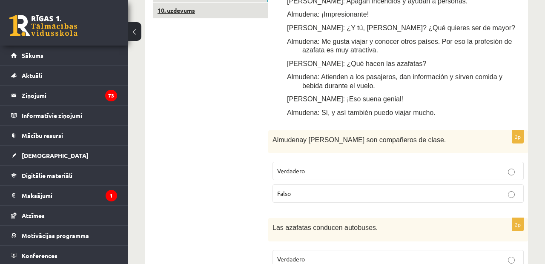
click at [198, 5] on link "10. uzdevums" at bounding box center [210, 11] width 115 height 16
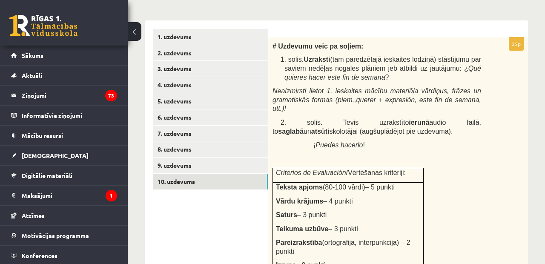
scroll to position [256, 0]
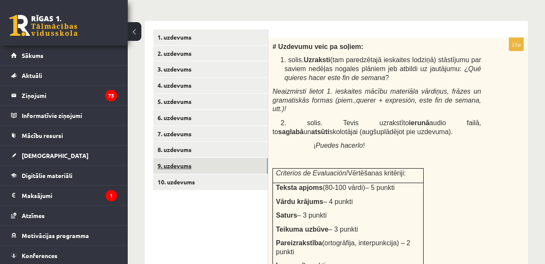
click at [215, 165] on link "9. uzdevums" at bounding box center [210, 166] width 115 height 16
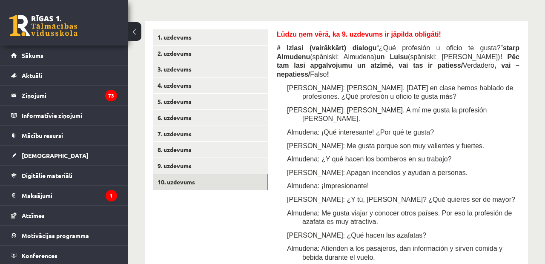
click at [230, 181] on link "10. uzdevums" at bounding box center [210, 182] width 115 height 16
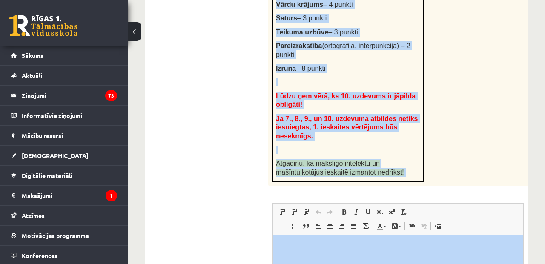
scroll to position [589, 0]
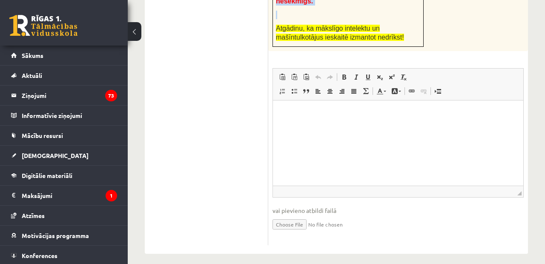
drag, startPoint x: 274, startPoint y: 72, endPoint x: 412, endPoint y: 7, distance: 152.7
copy div "# Uzdevumu veic pa soļiem: 1. solis. Uzraksti (tam paredzētajā ieskaites lodziņ…"
click at [314, 115] on p "Rich Text Editor, wiswyg-editor-user-answer-47024752851560" at bounding box center [398, 113] width 233 height 9
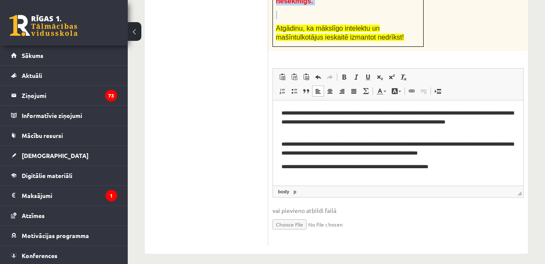
click at [288, 220] on input "file" at bounding box center [398, 223] width 251 height 17
type input "**********"
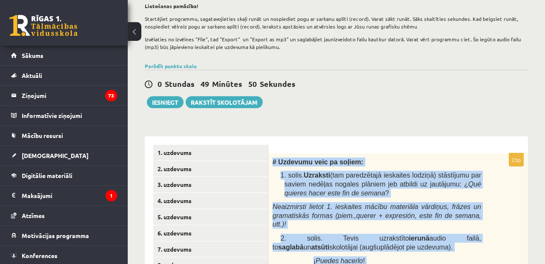
scroll to position [89, 0]
